Goal: Answer question/provide support: Answer question/provide support

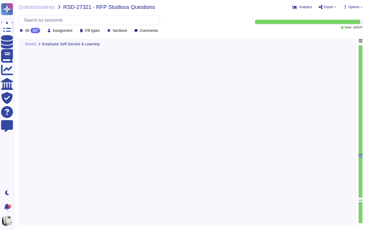
type textarea "Yes, employees can submit vacation requests for manager approval, and managers …"
type textarea "Reminders can be sent by email before submission and approval deadlines. Payrol…"
type textarea "Yes, workforce scheduling is possible in Deel. Weekly schedules can be assigned…"
type textarea "Yes, Deel provides a summary view of all trainees across departments through th…"
type textarea "Yes, IHK contracts can be stored as templates in Deel. Templates can be central…"
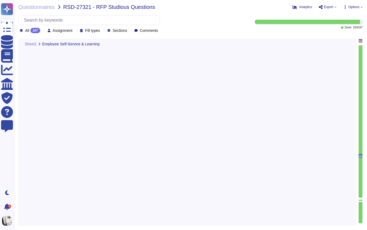
type textarea "Deel’s document management system centralizes HR-related documents, including I…"
type textarea "Yes, appointment reminders are configurable. Reminders can be customized in tim…"
type textarea "Deel maintains a complete employee history through a change log that records al…"
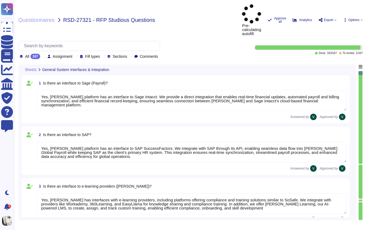
type textarea "Yes, [PERSON_NAME] platform has an interface to Sage Intacct. We provide a dire…"
type textarea "Yes, [PERSON_NAME] platform has an interface to SAP SuccessFactors. We integrat…"
type textarea "Yes, [PERSON_NAME] has interfaces with e-learning providers, including platform…"
type textarea "No, Deel does not currently have a direct interface to Oracle databases for tim…"
type textarea "Yes, [PERSON_NAME] has interfaces with Microsoft Office programs like Word, Out…"
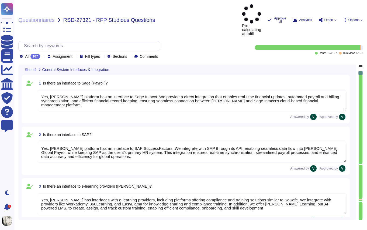
type textarea "Yes, [PERSON_NAME] platform has an interface with DATEV. These integrations may…"
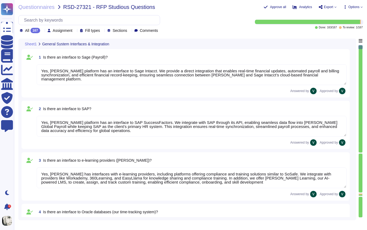
click at [62, 29] on span "Assignment" at bounding box center [63, 31] width 20 height 4
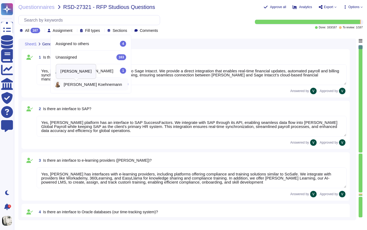
click at [72, 83] on span "Julia Koehnemann" at bounding box center [93, 84] width 59 height 4
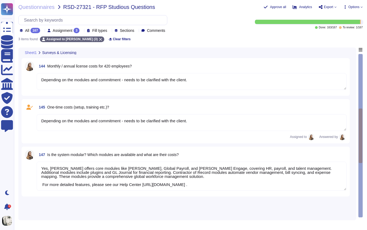
type textarea "Depending on the modules and commitment - needs to be clarified with the client."
type textarea "Yes, Deel offers core modules like Deel HR, Global Payroll, and Deel Engage, co…"
click at [207, 81] on textarea "Depending on the modules and commitment - needs to be clarified with the client." at bounding box center [192, 81] width 310 height 17
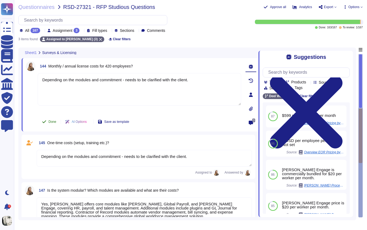
click at [47, 122] on button "Done" at bounding box center [49, 121] width 23 height 11
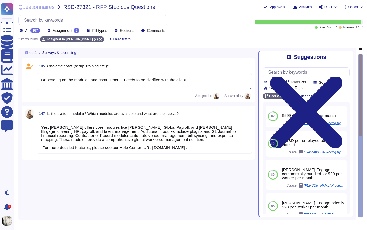
type textarea "Depending on the modules and commitment - needs to be clarified with the client."
type textarea "Yes, Deel offers core modules like Deel HR, Global Payroll, and Deel Engage, co…"
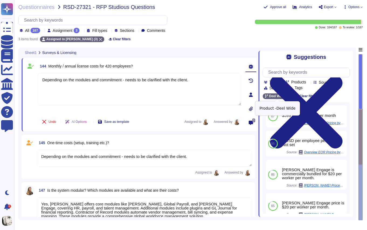
type textarea "Yes, Deel offers core modules like Deel HR, Global Payroll, and Deel Engage, co…"
type textarea "Depending on the modules and commitment - needs to be clarified with the client."
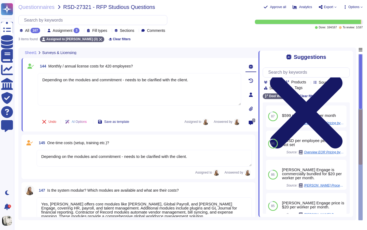
click at [343, 76] on icon at bounding box center [306, 112] width 73 height 73
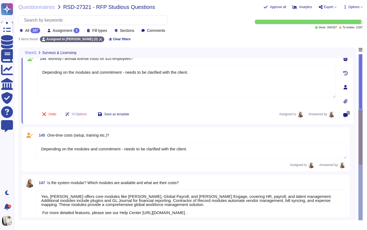
scroll to position [19, 0]
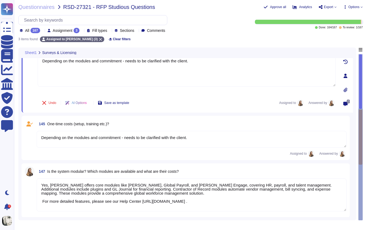
click at [211, 142] on textarea "Depending on the modules and commitment - needs to be clarified with the client." at bounding box center [192, 139] width 310 height 17
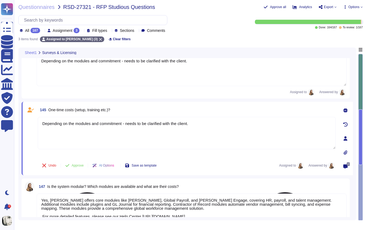
click at [98, 154] on div "Depending on the modules and commitment - needs to be clarified with the client." at bounding box center [187, 137] width 298 height 40
click at [236, 160] on div "Undo Approve AI Options Save as template Assigned to Answered by" at bounding box center [187, 165] width 298 height 13
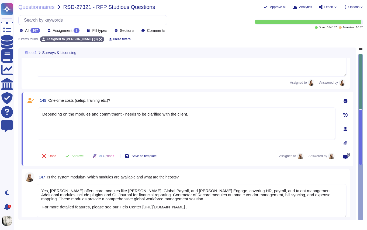
scroll to position [34, 0]
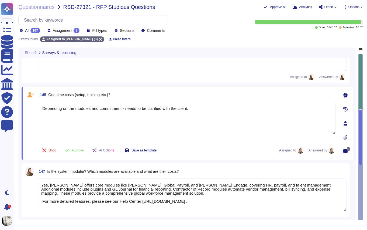
click at [98, 208] on textarea "Yes, Deel offers core modules like Deel HR, Global Payroll, and Deel Engage, co…" at bounding box center [192, 194] width 310 height 33
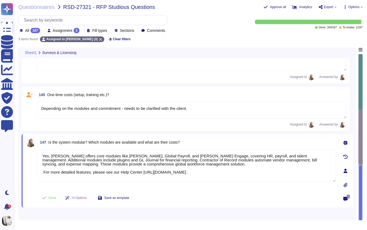
scroll to position [24, 0]
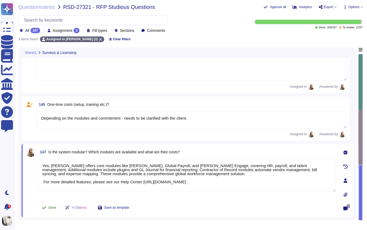
click at [51, 209] on button "Done" at bounding box center [49, 207] width 23 height 11
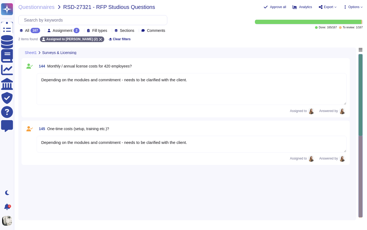
scroll to position [0, 0]
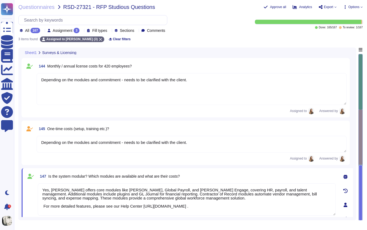
type textarea "Yes, Deel offers core modules like Deel HR, Global Payroll, and Deel Engage, co…"
click at [134, 148] on textarea "Depending on the modules and commitment - needs to be clarified with the client." at bounding box center [192, 144] width 310 height 17
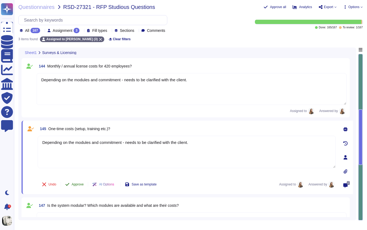
click at [77, 186] on button "Approve" at bounding box center [74, 184] width 27 height 11
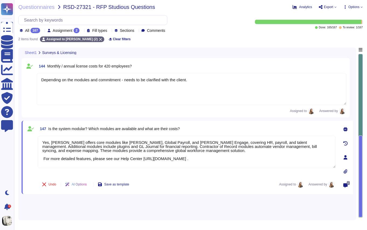
type textarea "Yes, Deel offers core modules like Deel HR, Global Payroll, and Deel Engage, co…"
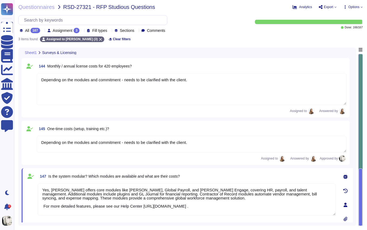
type textarea "Yes, Deel offers core modules like Deel HR, Global Payroll, and Deel Engage, co…"
type textarea "Depending on the modules and commitment - needs to be clarified with the client."
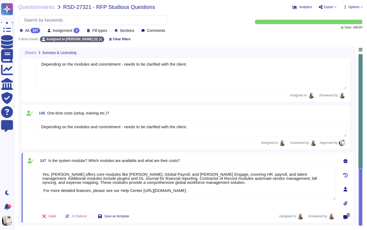
scroll to position [19, 0]
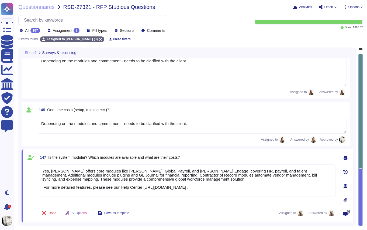
click at [97, 129] on textarea "Depending on the modules and commitment - needs to be clarified with the client." at bounding box center [192, 125] width 310 height 17
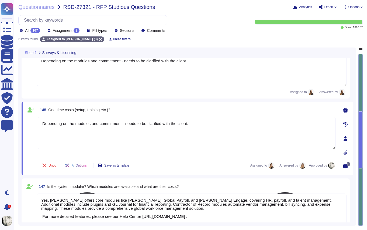
click at [115, 154] on div "Depending on the modules and commitment - needs to be clarified with the client." at bounding box center [187, 137] width 298 height 40
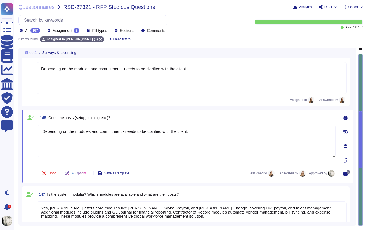
click at [109, 83] on textarea "Depending on the modules and commitment - needs to be clarified with the client." at bounding box center [192, 78] width 310 height 32
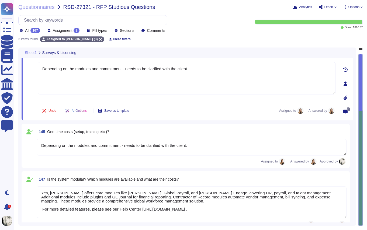
click at [150, 103] on div "144 Monthly / annual license costs for 420 employees? Depending on the modules …" at bounding box center [181, 83] width 310 height 67
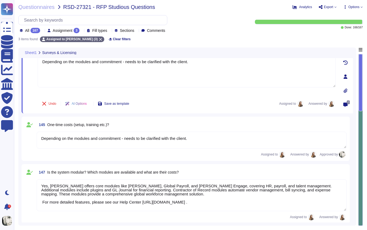
scroll to position [19, 0]
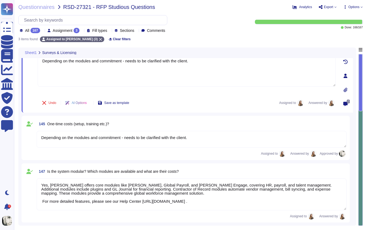
click at [346, 104] on icon at bounding box center [346, 104] width 4 height 4
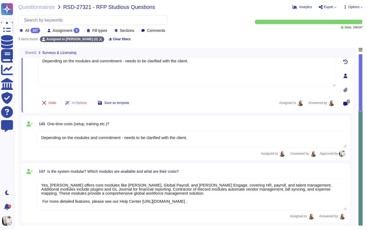
click at [186, 215] on div "Assigned to Answered by" at bounding box center [192, 216] width 310 height 6
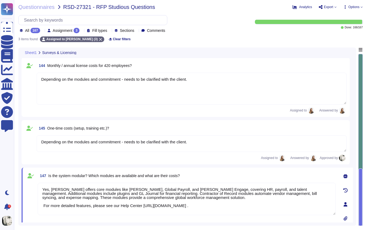
scroll to position [0, 0]
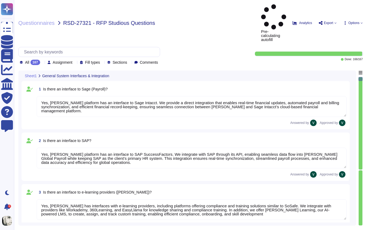
type textarea "Yes, [PERSON_NAME] platform has an interface to Sage Intacct. We provide a dire…"
type textarea "Yes, [PERSON_NAME] platform has an interface to SAP SuccessFactors. We integrat…"
type textarea "Yes, [PERSON_NAME] has interfaces with e-learning providers, including platform…"
type textarea "No, [PERSON_NAME] does not currently have a direct interface to Oracle database…"
type textarea "Yes, [PERSON_NAME] has interfaces with Microsoft Office programs like Word, Out…"
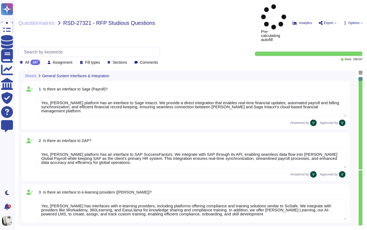
type textarea "Yes, [PERSON_NAME] platform has an interface with DATEV. These integrations may…"
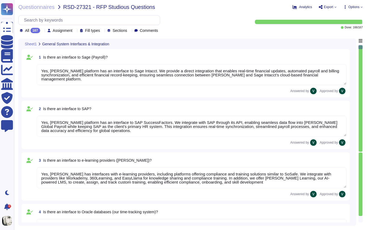
click at [213, 33] on div "Questionnaires RSD-27321 - RFP Studious Questions Analytics Export Options All …" at bounding box center [190, 115] width 353 height 230
click at [222, 22] on div "All 167 Assignment Fill types Sections Comments" at bounding box center [130, 24] width 225 height 18
